Goal: Task Accomplishment & Management: Complete application form

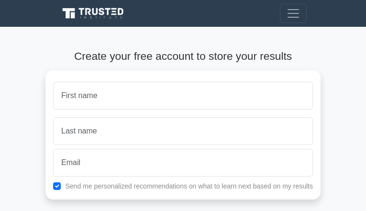
type input "fSzfMYEmSzFCK"
type input "jizQzMqbISYDE"
type input "[EMAIL_ADDRESS][DOMAIN_NAME]"
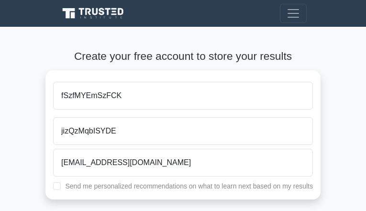
checkbox input "true"
